Goal: Use online tool/utility

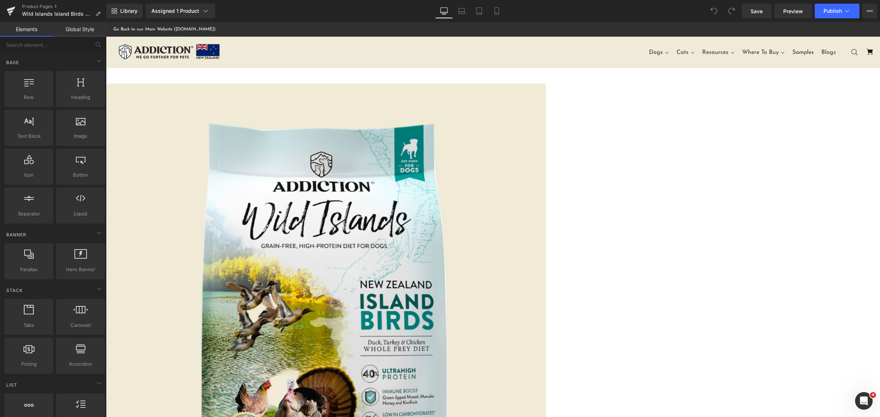
drag, startPoint x: 67, startPoint y: 13, endPoint x: 36, endPoint y: 5, distance: 32.3
click at [106, 22] on span "(P) Image" at bounding box center [106, 22] width 0 height 0
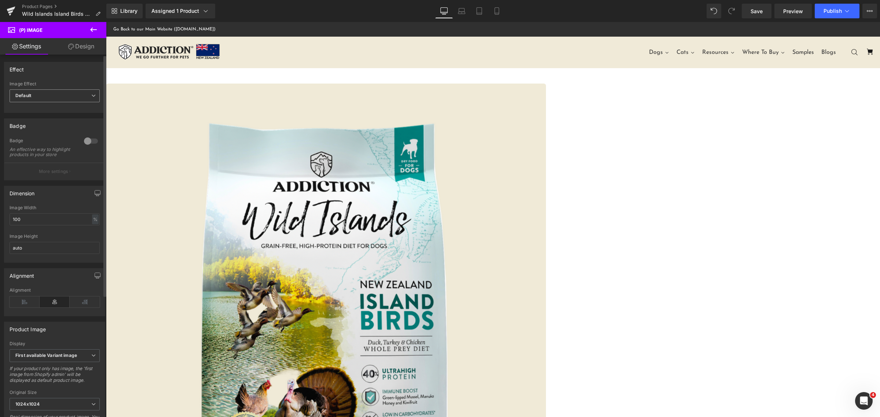
click at [71, 92] on span "Default" at bounding box center [55, 95] width 90 height 13
click at [71, 92] on span "Default" at bounding box center [53, 95] width 87 height 13
click at [83, 48] on link "Design" at bounding box center [81, 46] width 53 height 16
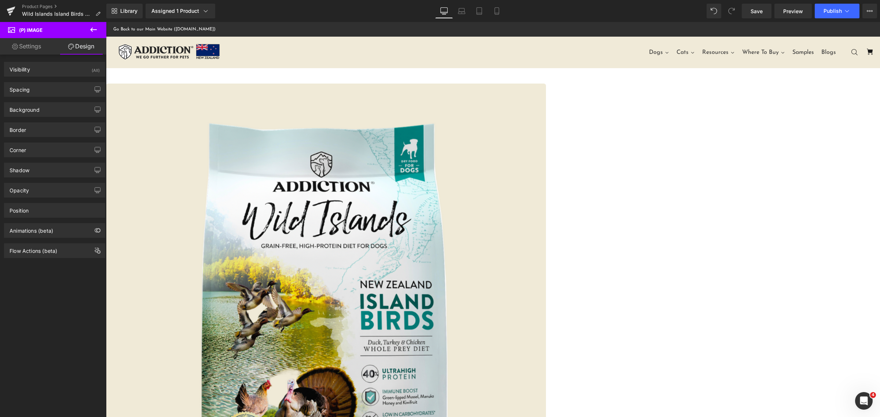
click at [21, 43] on link "Settings" at bounding box center [26, 46] width 53 height 16
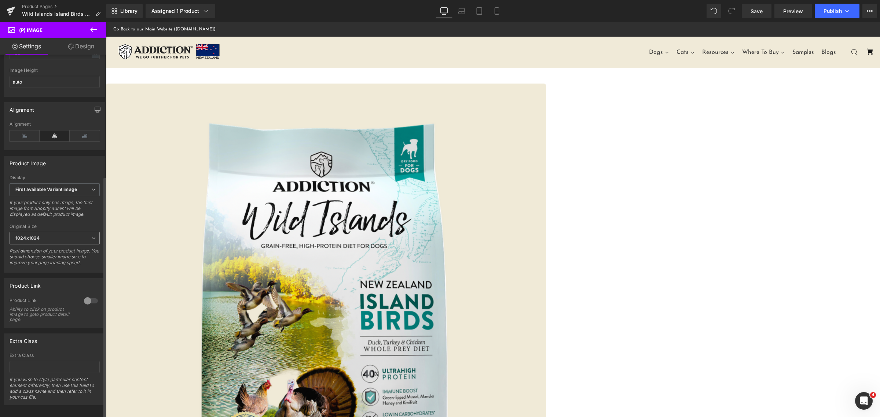
scroll to position [182, 0]
click at [88, 292] on div at bounding box center [91, 298] width 18 height 12
click at [84, 292] on div at bounding box center [91, 298] width 18 height 12
click at [92, 292] on div at bounding box center [91, 298] width 18 height 12
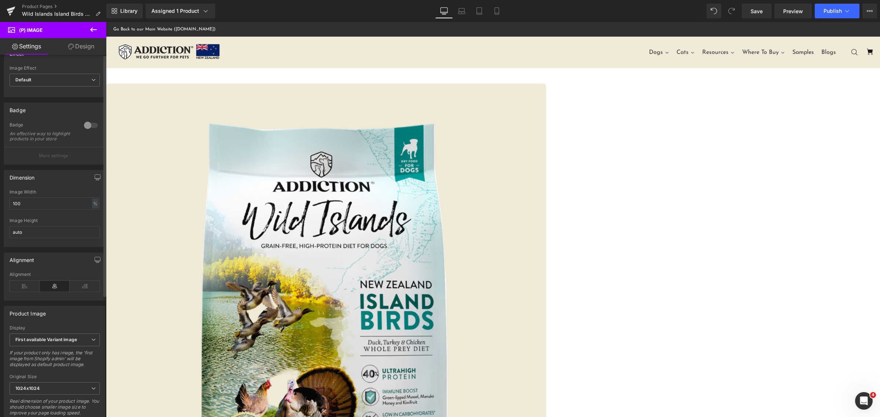
scroll to position [0, 0]
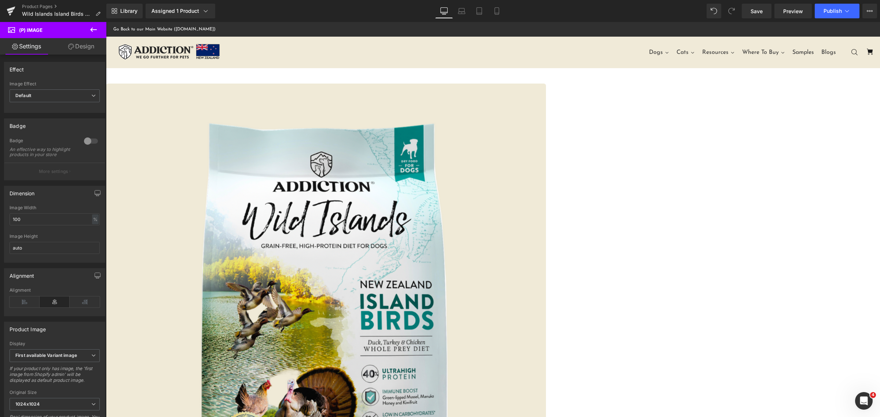
click at [83, 44] on link "Design" at bounding box center [81, 46] width 53 height 16
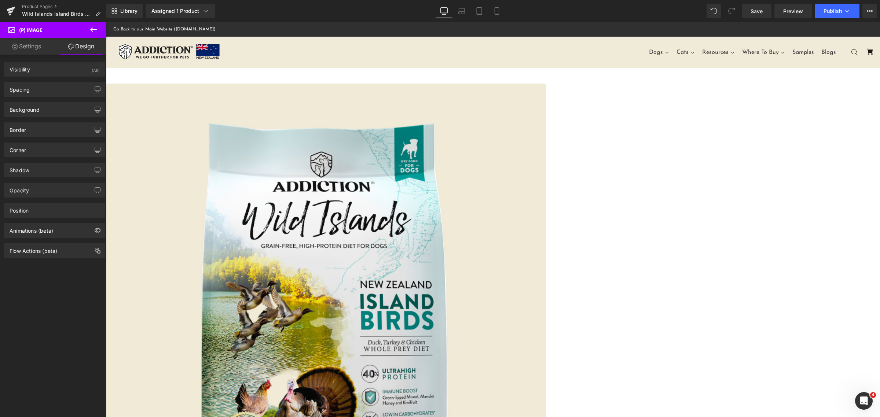
click at [47, 43] on link "Settings" at bounding box center [26, 46] width 53 height 16
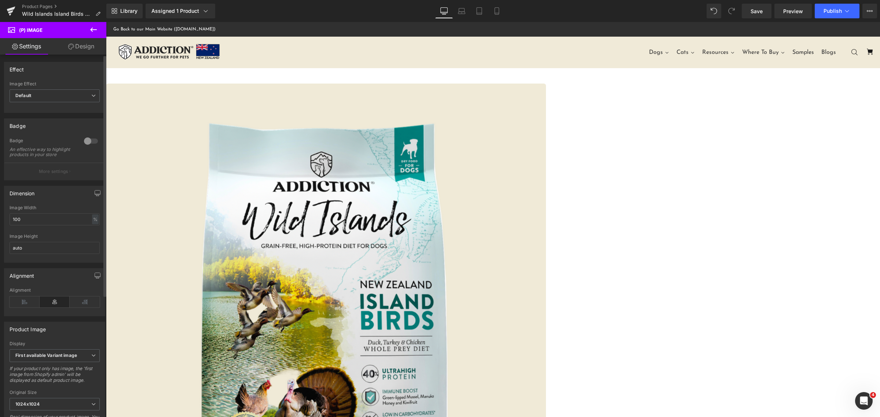
scroll to position [182, 0]
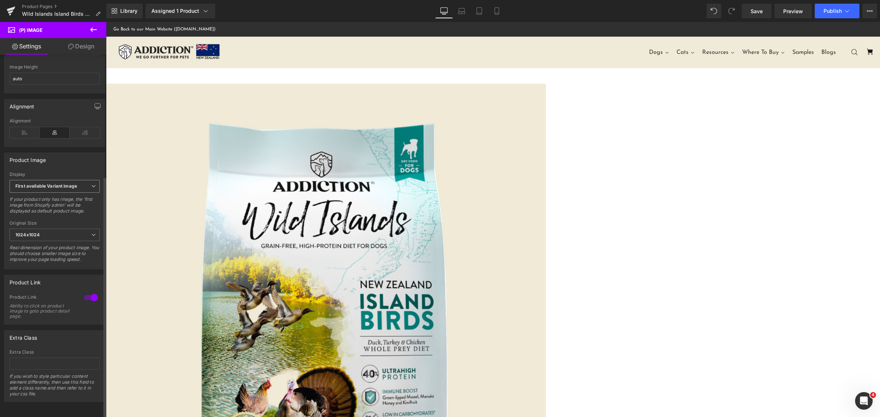
click at [80, 180] on span "First available Variant image" at bounding box center [55, 186] width 90 height 13
click at [80, 180] on span "First available Variant image" at bounding box center [53, 186] width 87 height 13
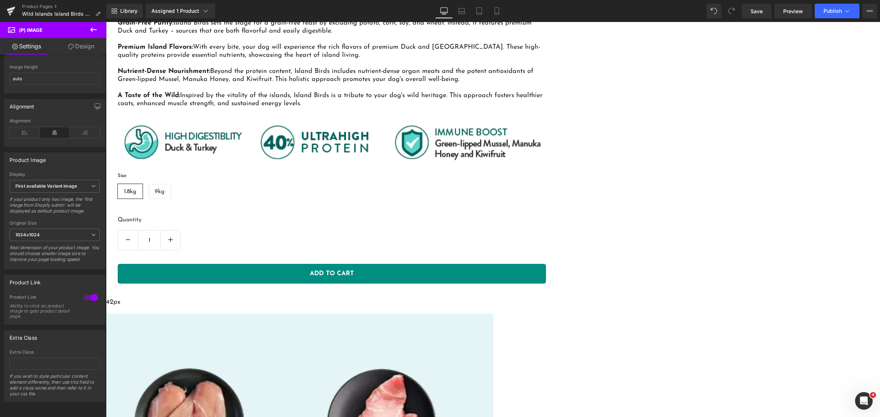
scroll to position [642, 0]
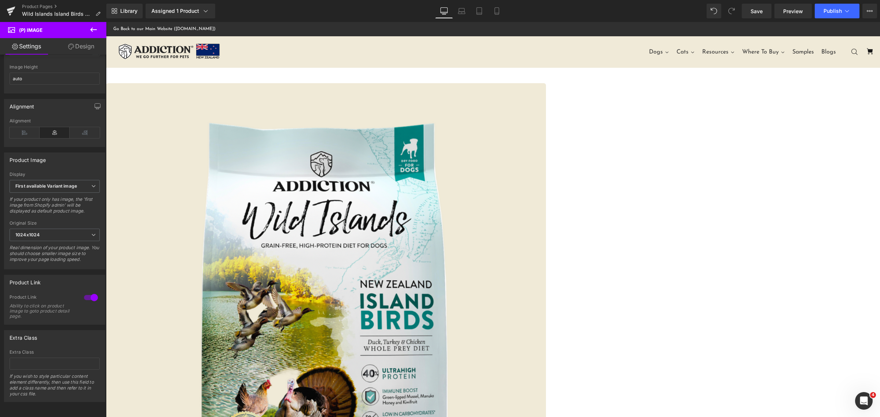
scroll to position [0, 0]
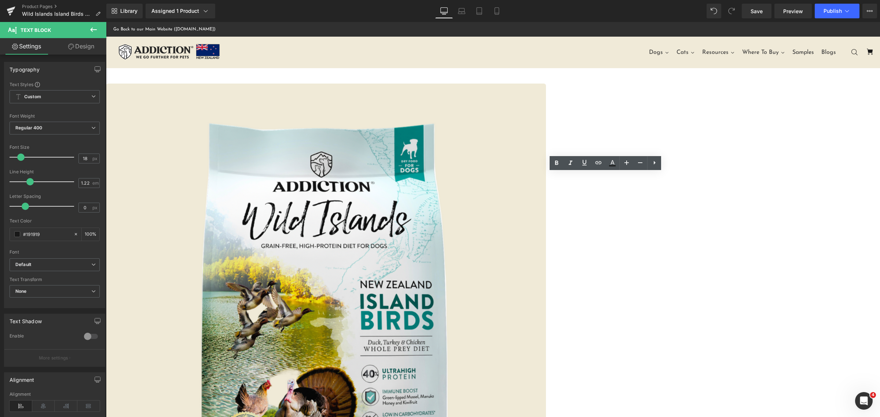
click at [655, 162] on icon at bounding box center [655, 163] width 2 height 4
